Goal: Transaction & Acquisition: Purchase product/service

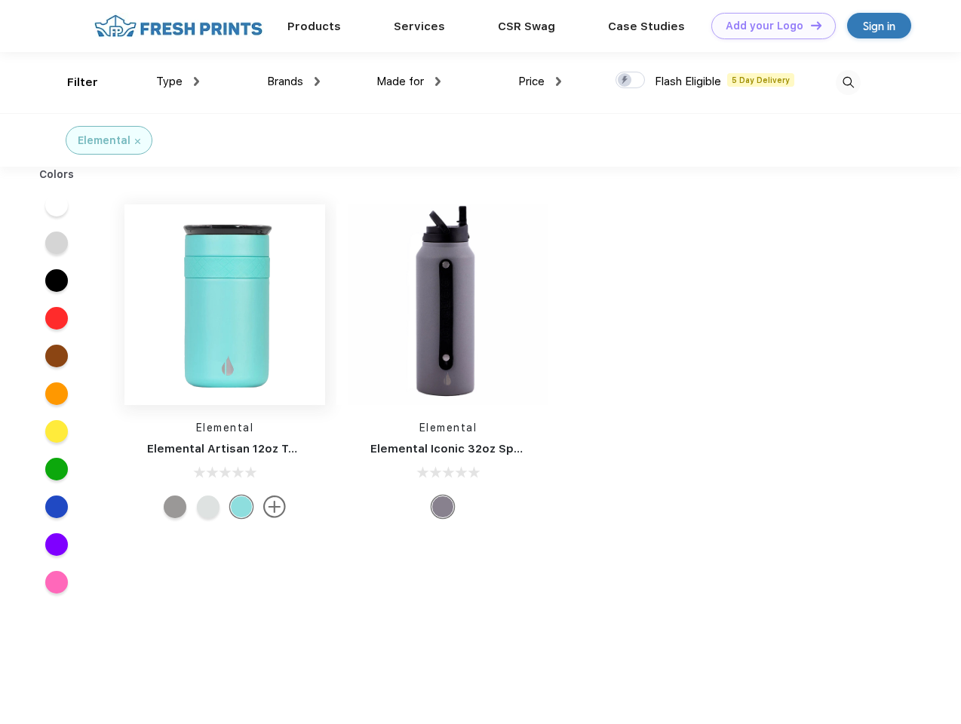
scroll to position [1, 0]
click at [768, 26] on link "Add your Logo Design Tool" at bounding box center [773, 26] width 124 height 26
click at [0, 0] on div "Design Tool" at bounding box center [0, 0] width 0 height 0
click at [809, 25] on link "Add your Logo Design Tool" at bounding box center [773, 26] width 124 height 26
click at [72, 82] on div "Filter" at bounding box center [82, 82] width 31 height 17
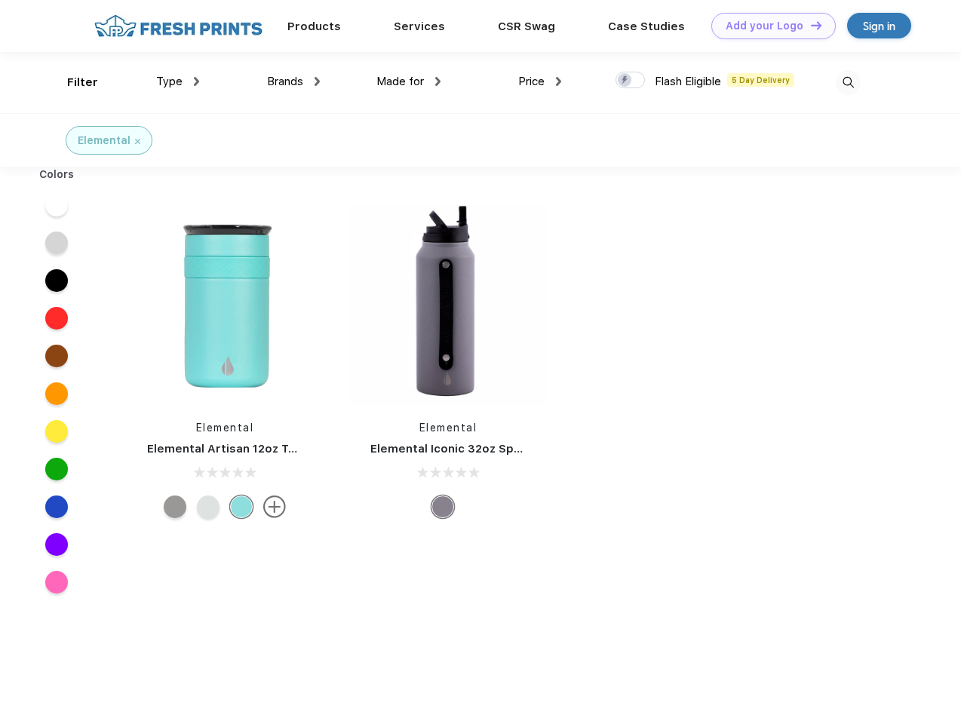
click at [178, 81] on span "Type" at bounding box center [169, 82] width 26 height 14
click at [293, 81] on span "Brands" at bounding box center [285, 82] width 36 height 14
click at [409, 81] on span "Made for" at bounding box center [400, 82] width 48 height 14
click at [540, 81] on span "Price" at bounding box center [531, 82] width 26 height 14
click at [630, 81] on div at bounding box center [629, 80] width 29 height 17
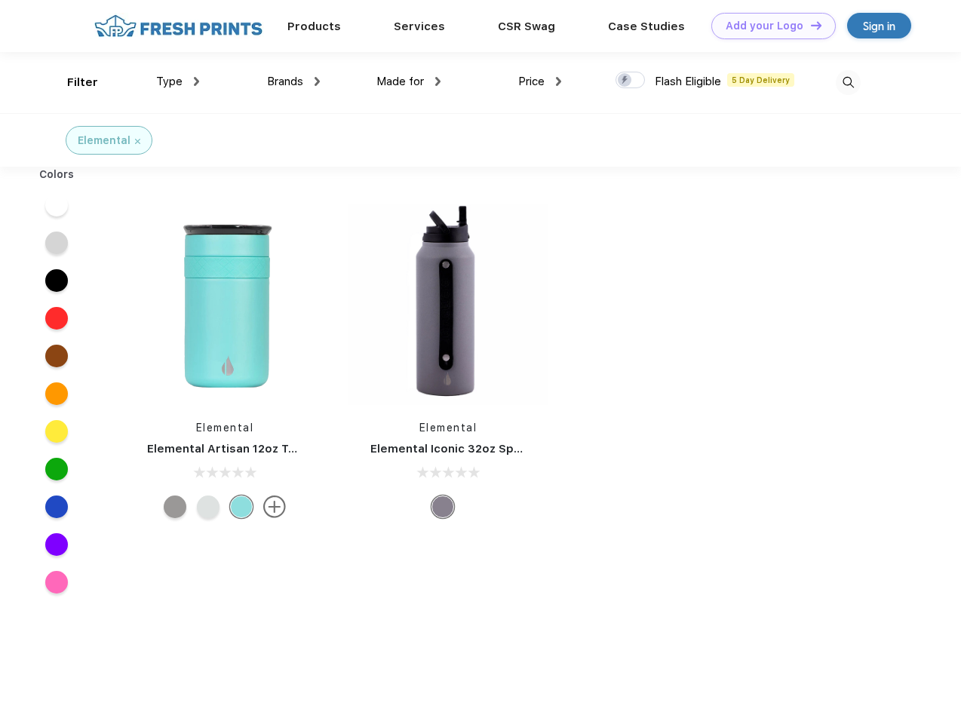
click at [625, 81] on input "checkbox" at bounding box center [620, 76] width 10 height 10
click at [848, 82] on img at bounding box center [848, 82] width 25 height 25
